Goal: Task Accomplishment & Management: Complete application form

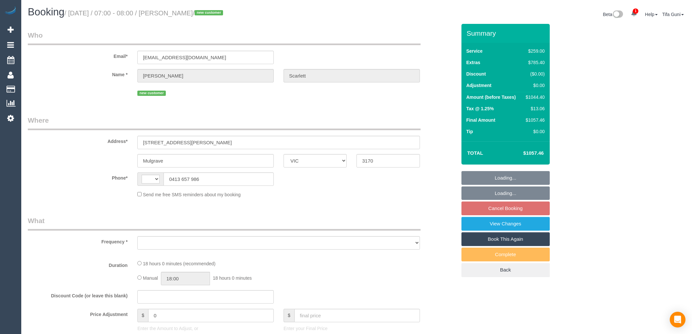
select select "VIC"
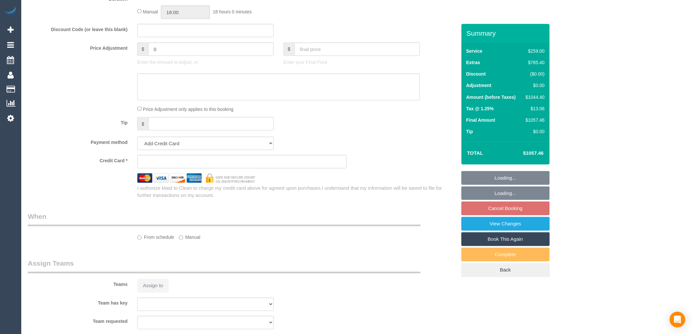
select select "string:AU"
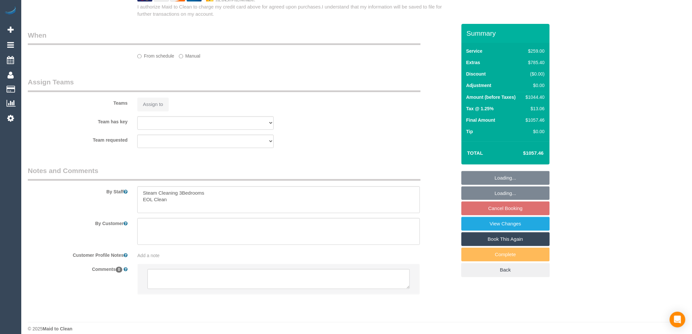
select select "object:643"
select select "string:stripe-pm_1S5hes2GScqysDRVqbUFaZeS"
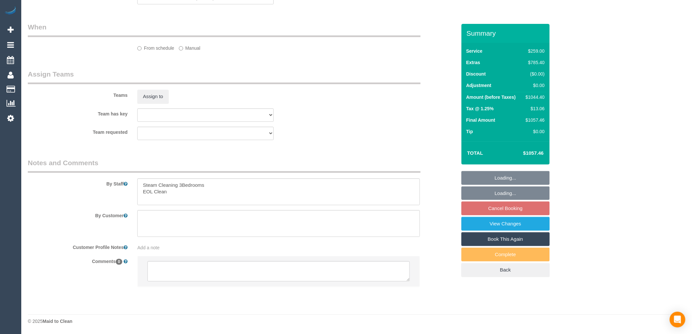
select select "spot1"
select select "number:28"
select select "number:14"
select select "number:19"
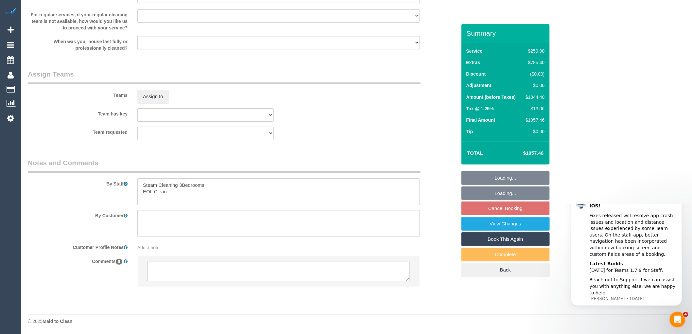
scroll to position [924, 0]
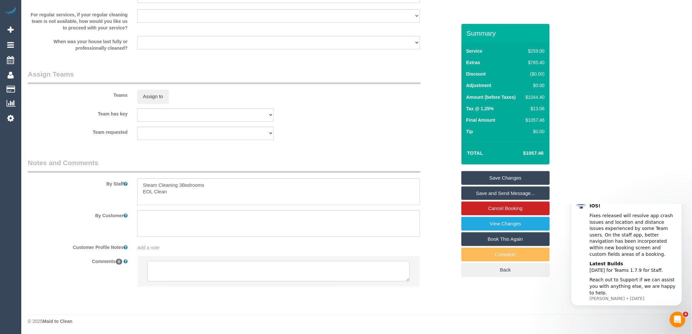
click at [198, 266] on textarea at bounding box center [278, 271] width 262 height 20
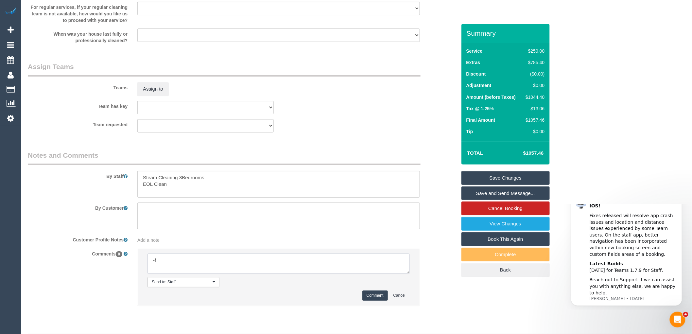
type textarea "-"
paste textarea "Flexibility dates: Flexibility times: Notes: knows we need to review Contact vi…"
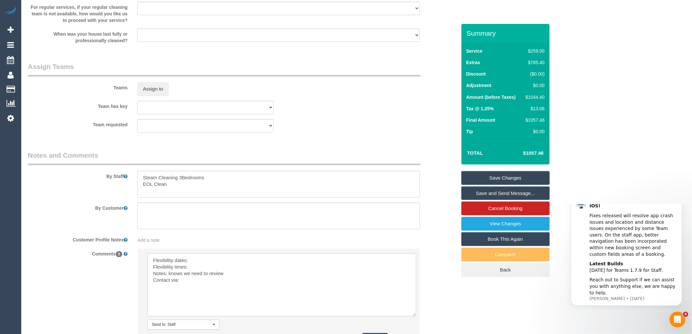
drag, startPoint x: 408, startPoint y: 279, endPoint x: 417, endPoint y: 329, distance: 51.1
click at [416, 316] on textarea at bounding box center [281, 284] width 269 height 63
click at [195, 268] on textarea at bounding box center [282, 288] width 270 height 71
click at [198, 275] on textarea at bounding box center [282, 288] width 270 height 71
drag, startPoint x: 264, startPoint y: 270, endPoint x: 215, endPoint y: 271, distance: 49.0
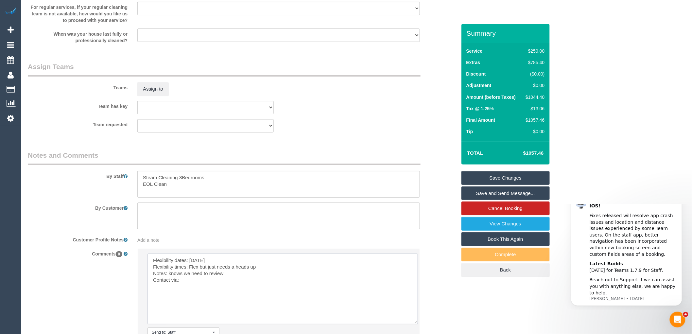
click at [215, 271] on textarea at bounding box center [282, 288] width 270 height 71
click at [262, 283] on textarea at bounding box center [282, 288] width 270 height 71
drag, startPoint x: 260, startPoint y: 275, endPoint x: 209, endPoint y: 273, distance: 51.3
click at [209, 273] on textarea at bounding box center [282, 288] width 270 height 71
drag, startPoint x: 214, startPoint y: 280, endPoint x: 170, endPoint y: 281, distance: 43.8
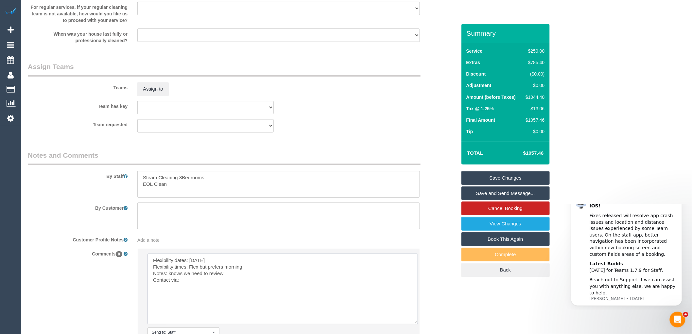
click at [170, 281] on textarea at bounding box center [282, 288] width 270 height 71
click at [189, 297] on textarea at bounding box center [282, 288] width 270 height 71
type textarea "Flexibility dates: Tuesday Flexibility times: Flex but prefers morning Notes: C…"
click at [179, 192] on textarea at bounding box center [278, 184] width 282 height 27
click at [216, 197] on textarea at bounding box center [278, 184] width 282 height 27
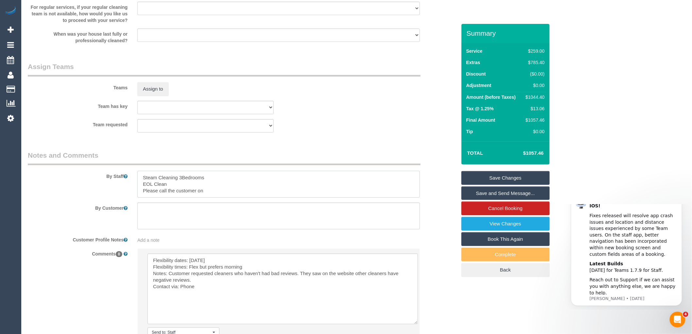
paste textarea "+61 413 657 986"
drag, startPoint x: 213, startPoint y: 198, endPoint x: 205, endPoint y: 198, distance: 8.2
click at [205, 197] on textarea at bounding box center [278, 184] width 282 height 27
click at [238, 197] on textarea at bounding box center [278, 184] width 282 height 27
click at [258, 197] on textarea at bounding box center [278, 184] width 282 height 27
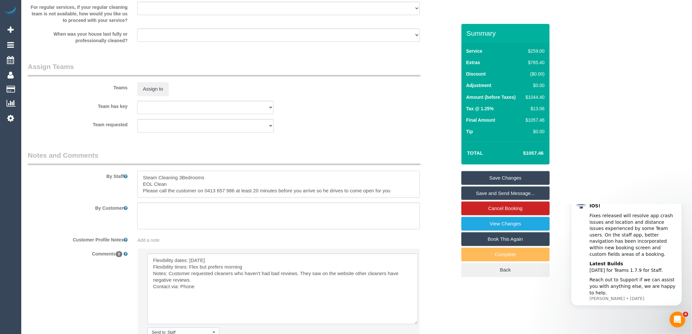
click at [393, 197] on textarea at bounding box center [278, 184] width 282 height 27
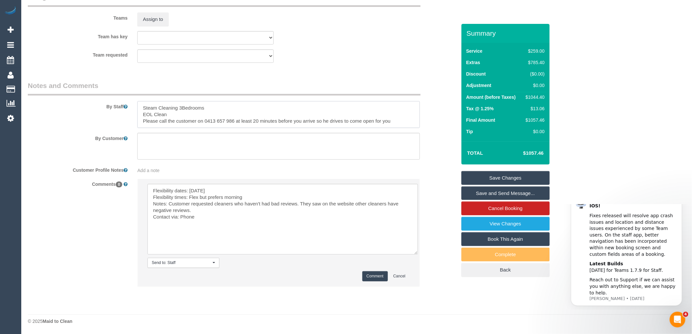
scroll to position [1002, 0]
type textarea "Steam Cleaning 3Bedrooms EOL Clean Please call the customer on 0413 657 986 at …"
click at [505, 178] on link "Save Changes" at bounding box center [505, 178] width 88 height 14
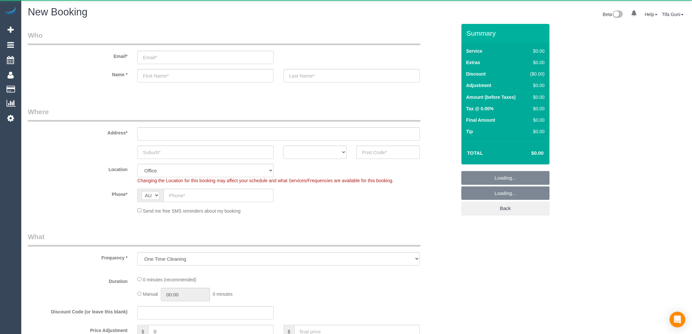
select select "object:649"
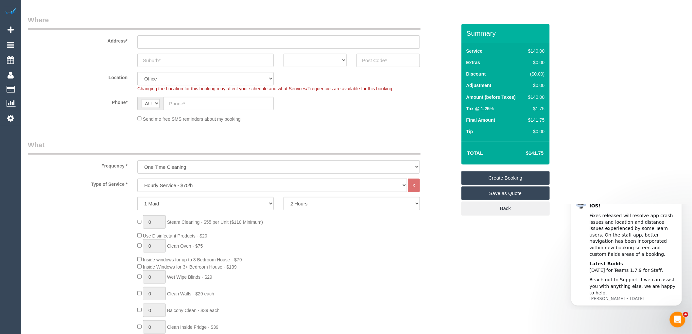
scroll to position [109, 0]
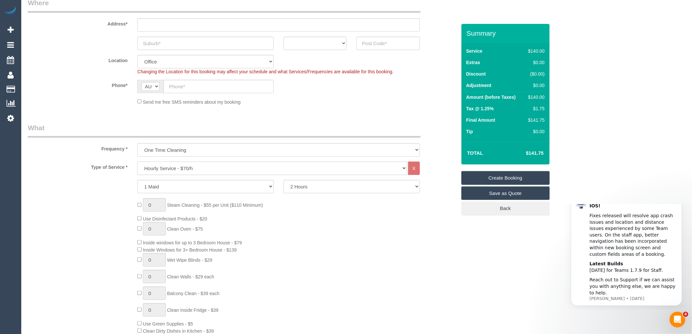
click at [188, 170] on select "Hourly Service - $70/h Hourly Service - $65/h Hourly Service - $60/h Hourly Ser…" at bounding box center [272, 167] width 270 height 13
select select "29"
click at [137, 162] on select "Hourly Service - $70/h Hourly Service - $65/h Hourly Service - $60/h Hourly Ser…" at bounding box center [272, 167] width 270 height 13
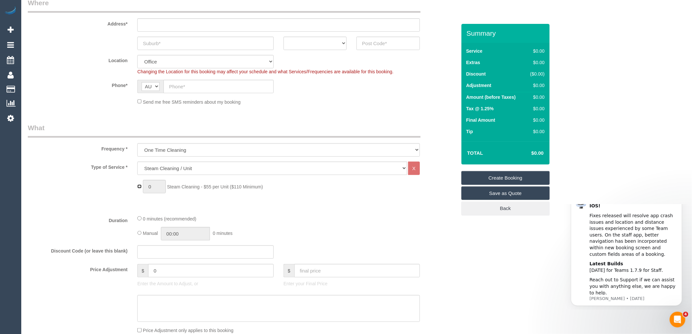
type input "1"
click at [152, 188] on input "1" at bounding box center [154, 186] width 23 height 13
type input "3"
click at [282, 213] on fieldset "What Frequency * One Time Cleaning Weekly - 10% Off - 10.00% (0% for the First …" at bounding box center [242, 271] width 428 height 297
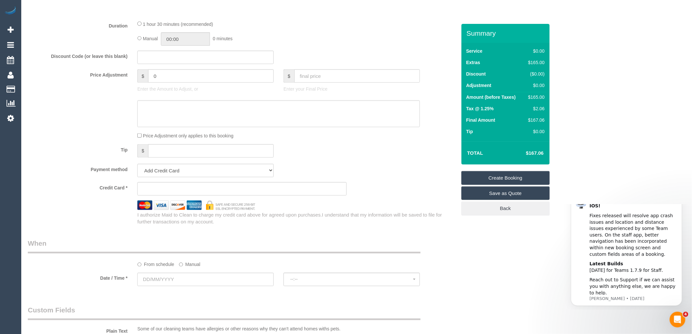
scroll to position [290, 0]
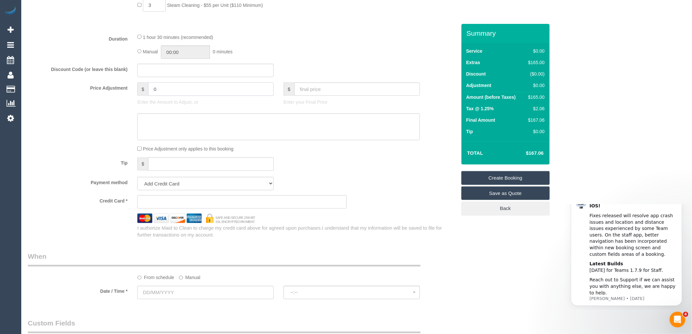
click at [165, 90] on input "0" at bounding box center [211, 88] width 126 height 13
type input "110"
click at [359, 164] on div "Tip $" at bounding box center [242, 164] width 438 height 15
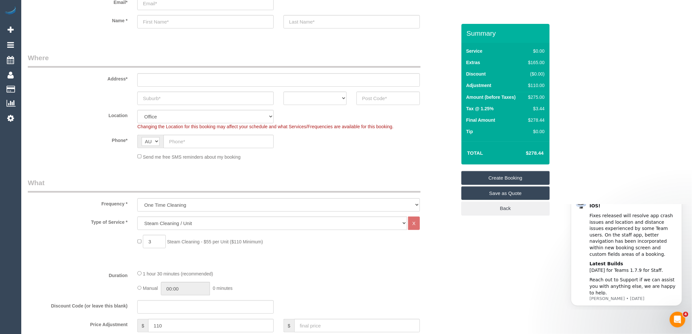
scroll to position [0, 0]
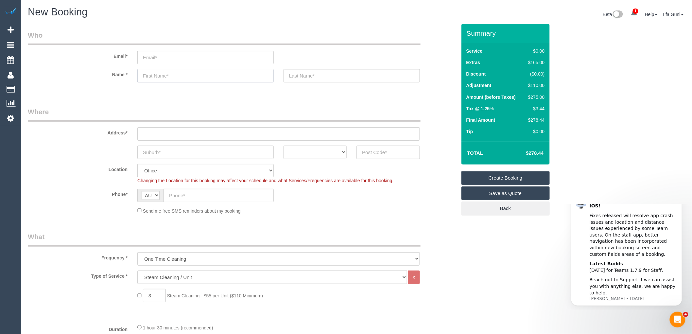
click at [149, 76] on input "text" at bounding box center [205, 75] width 136 height 13
paste input "[PERSON_NAME]."
drag, startPoint x: 195, startPoint y: 76, endPoint x: 161, endPoint y: 77, distance: 33.7
click at [161, 77] on input "[PERSON_NAME]." at bounding box center [205, 75] width 136 height 13
click at [197, 76] on input "[PERSON_NAME]." at bounding box center [205, 75] width 136 height 13
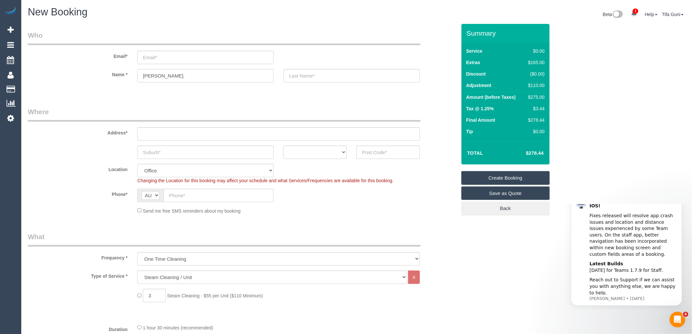
drag, startPoint x: 197, startPoint y: 76, endPoint x: 160, endPoint y: 76, distance: 37.6
click at [160, 76] on input "[PERSON_NAME]." at bounding box center [205, 75] width 136 height 13
type input "[PERSON_NAME]"
click at [296, 75] on input "text" at bounding box center [351, 75] width 136 height 13
paste input "Jemmeson."
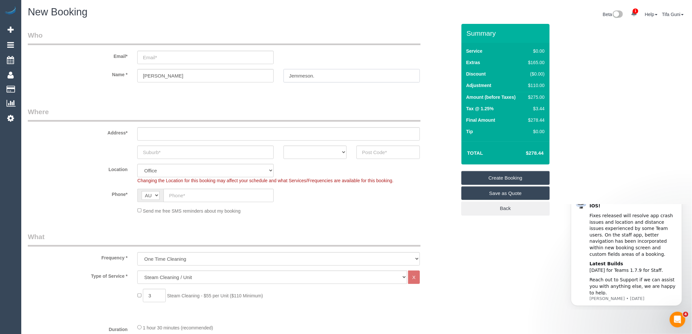
type input "Jemmeson."
drag, startPoint x: 151, startPoint y: 57, endPoint x: 315, endPoint y: 54, distance: 163.8
click at [157, 58] on input "email" at bounding box center [205, 57] width 136 height 13
click at [163, 57] on input "email" at bounding box center [205, 57] width 136 height 13
paste input "[EMAIL_ADDRESS][DOMAIN_NAME]"
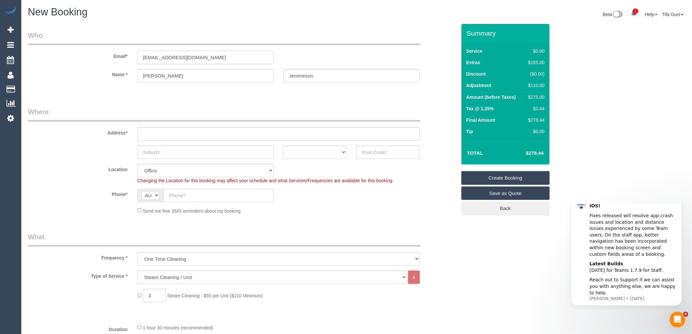
type input "[EMAIL_ADDRESS][DOMAIN_NAME]"
click at [169, 134] on input "text" at bounding box center [278, 133] width 282 height 13
paste input "[STREET_ADDRESS]"
drag, startPoint x: 180, startPoint y: 133, endPoint x: 212, endPoint y: 135, distance: 32.4
click at [212, 135] on input "[STREET_ADDRESS]" at bounding box center [278, 133] width 282 height 13
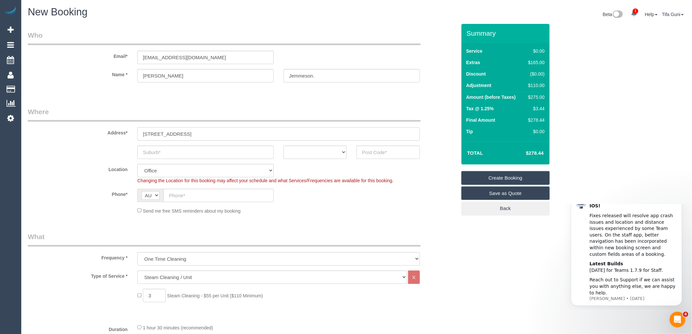
type input "[STREET_ADDRESS]"
click at [175, 152] on input "text" at bounding box center [205, 151] width 136 height 13
paste input "Armadale VIC"
drag, startPoint x: 199, startPoint y: 155, endPoint x: 172, endPoint y: 152, distance: 26.7
click at [172, 152] on input "Armadale VIC" at bounding box center [205, 151] width 136 height 13
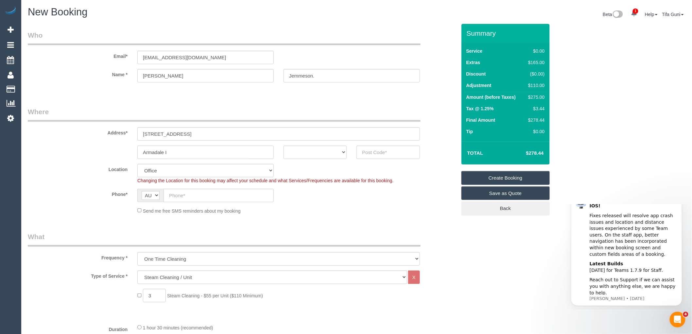
type input "Armadale I"
click at [344, 152] on select "ACT [GEOGRAPHIC_DATA] NT [GEOGRAPHIC_DATA] SA TAS [GEOGRAPHIC_DATA] [GEOGRAPHIC…" at bounding box center [314, 151] width 63 height 13
select select "VIC"
click at [283, 145] on select "ACT [GEOGRAPHIC_DATA] NT [GEOGRAPHIC_DATA] SA TAS [GEOGRAPHIC_DATA] [GEOGRAPHIC…" at bounding box center [314, 151] width 63 height 13
click at [182, 148] on input "Armadale I" at bounding box center [205, 151] width 136 height 13
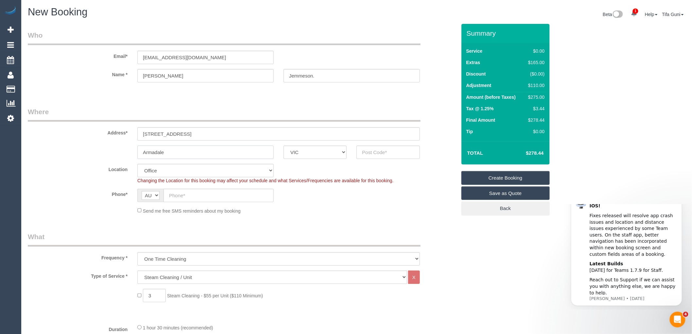
type input "Armadale"
drag, startPoint x: 218, startPoint y: 135, endPoint x: 193, endPoint y: 133, distance: 25.2
click at [193, 133] on input "[STREET_ADDRESS]" at bounding box center [278, 133] width 282 height 13
drag, startPoint x: 191, startPoint y: 132, endPoint x: 180, endPoint y: 132, distance: 10.5
click at [180, 132] on input "[STREET_ADDRESS]," at bounding box center [278, 133] width 282 height 13
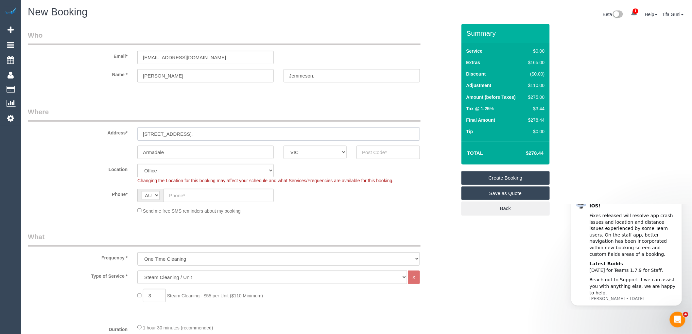
type input "[STREET_ADDRESS],"
click at [385, 152] on input "text" at bounding box center [387, 151] width 63 height 13
paste input "3143"
type input "3143"
click at [186, 132] on input "[STREET_ADDRESS]," at bounding box center [278, 133] width 282 height 13
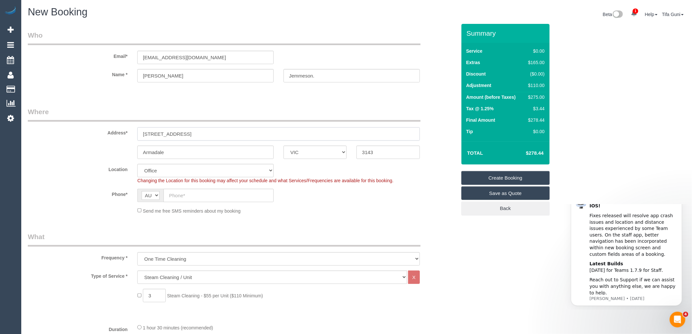
type input "[STREET_ADDRESS]"
select select "55"
select select "object:2141"
type input "[STREET_ADDRESS]"
drag, startPoint x: 198, startPoint y: 56, endPoint x: 97, endPoint y: 61, distance: 101.1
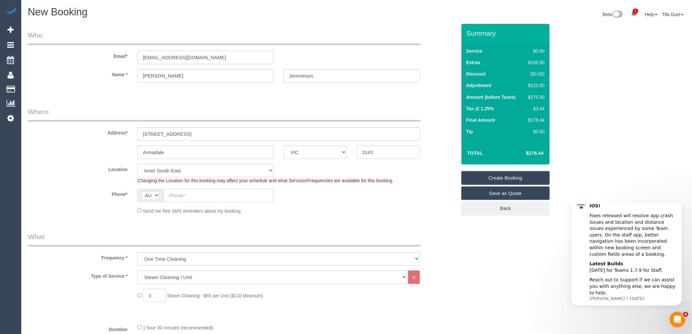
click at [97, 61] on div "Email* [EMAIL_ADDRESS][DOMAIN_NAME]" at bounding box center [242, 47] width 438 height 34
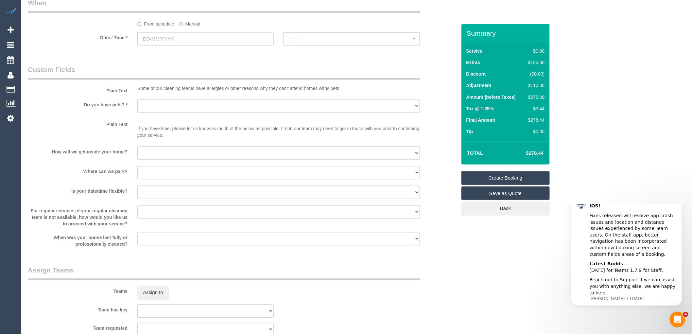
scroll to position [545, 0]
click at [169, 37] on input "text" at bounding box center [205, 37] width 136 height 13
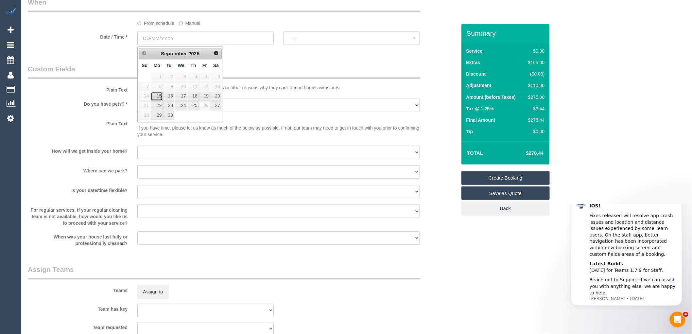
click at [159, 92] on link "15" at bounding box center [157, 96] width 12 height 9
type input "[DATE]"
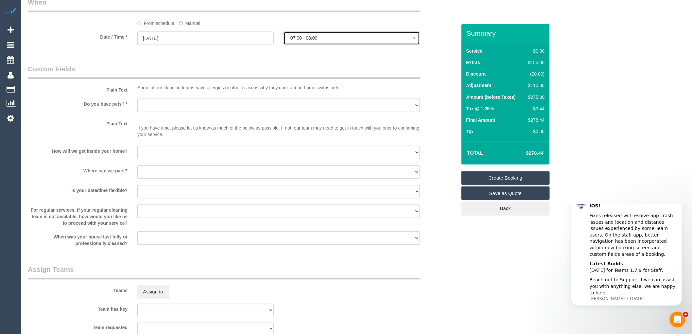
click at [309, 35] on button "07:00 - 08:00" at bounding box center [351, 37] width 136 height 13
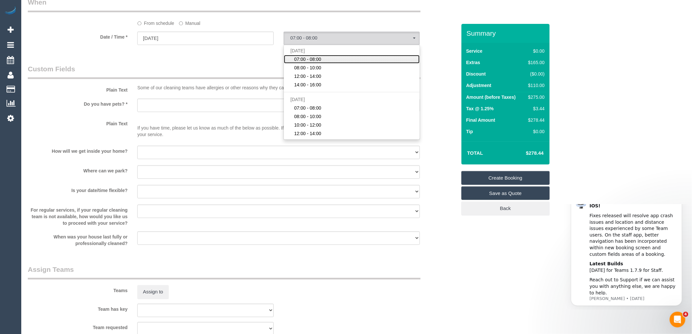
click at [296, 58] on span "07:00 - 08:00" at bounding box center [307, 59] width 27 height 7
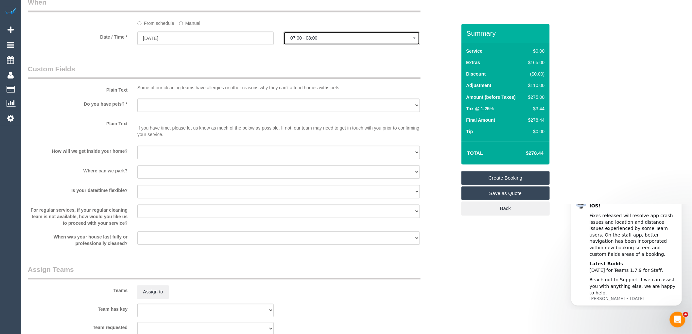
select select "spot1"
click at [155, 104] on select "Yes - Cats Yes - Dogs No pets Yes - Dogs and Cats Yes - Other" at bounding box center [278, 104] width 282 height 13
click at [162, 69] on legend "Custom Fields" at bounding box center [224, 71] width 393 height 15
click at [502, 195] on link "Save as Quote" at bounding box center [505, 193] width 88 height 14
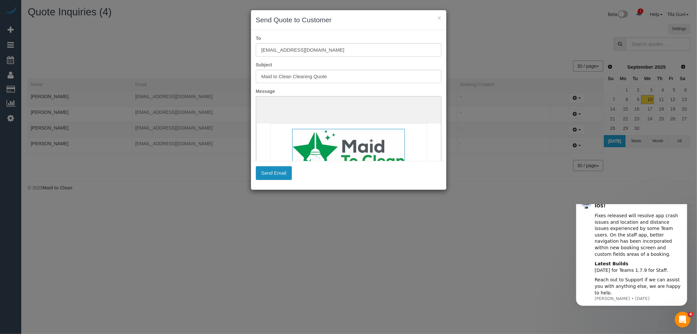
click at [275, 173] on button "Send Email" at bounding box center [274, 173] width 36 height 14
